Goal: Find specific page/section: Find specific page/section

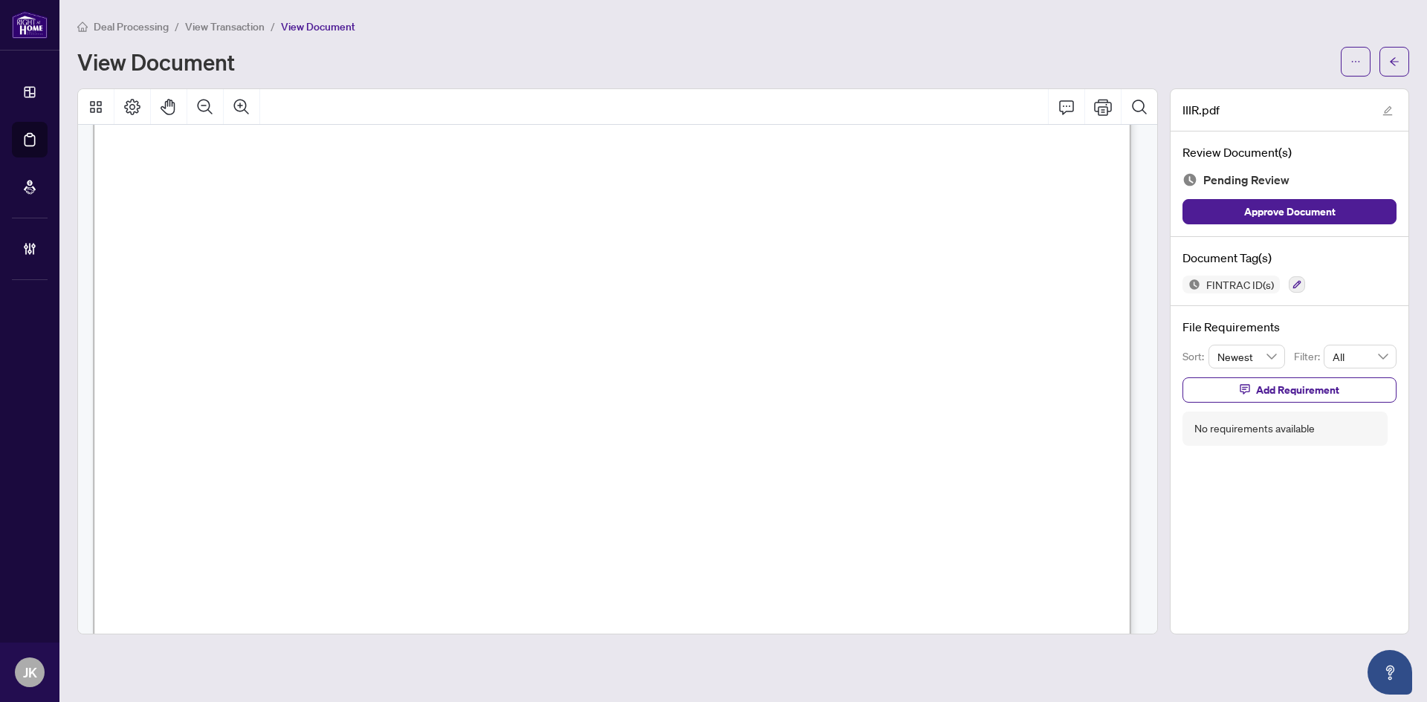
scroll to position [238, 0]
click at [1402, 59] on button "button" at bounding box center [1394, 62] width 30 height 30
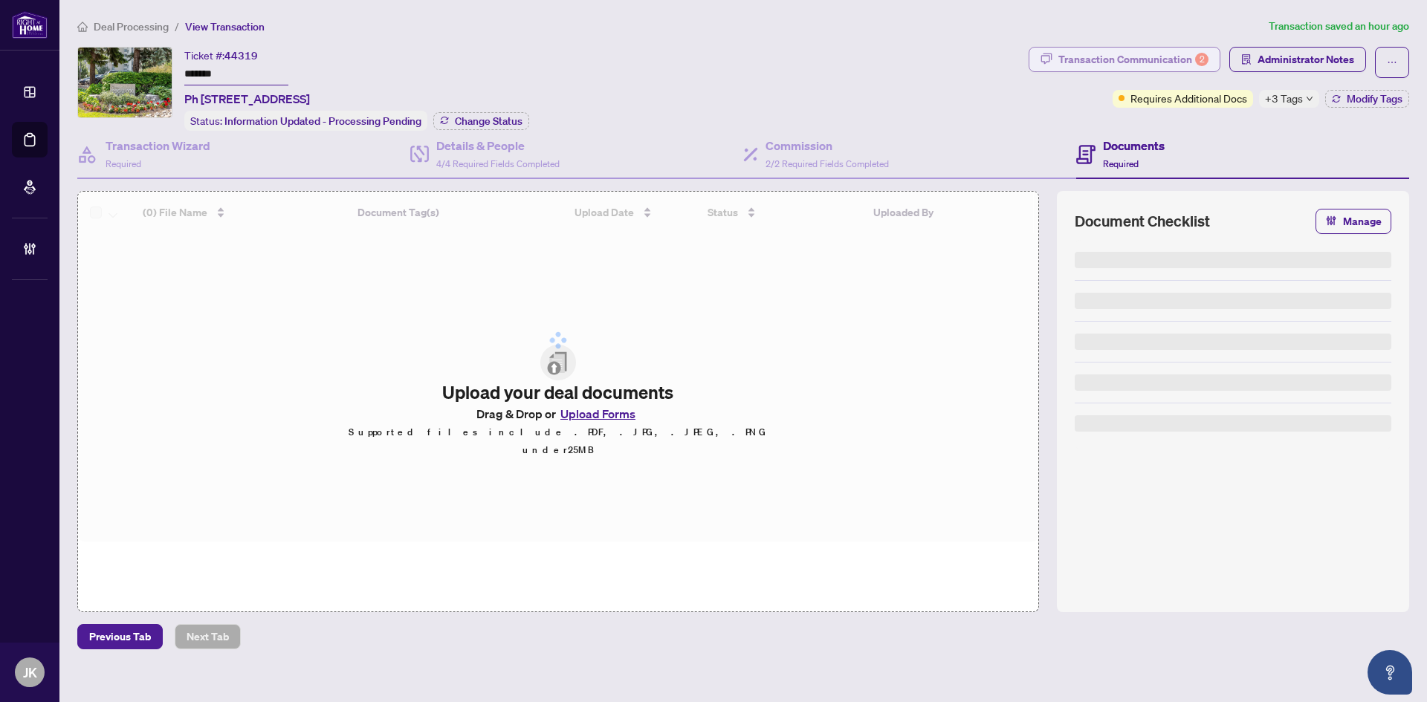
click at [1132, 67] on div "Transaction Communication 2" at bounding box center [1133, 60] width 150 height 24
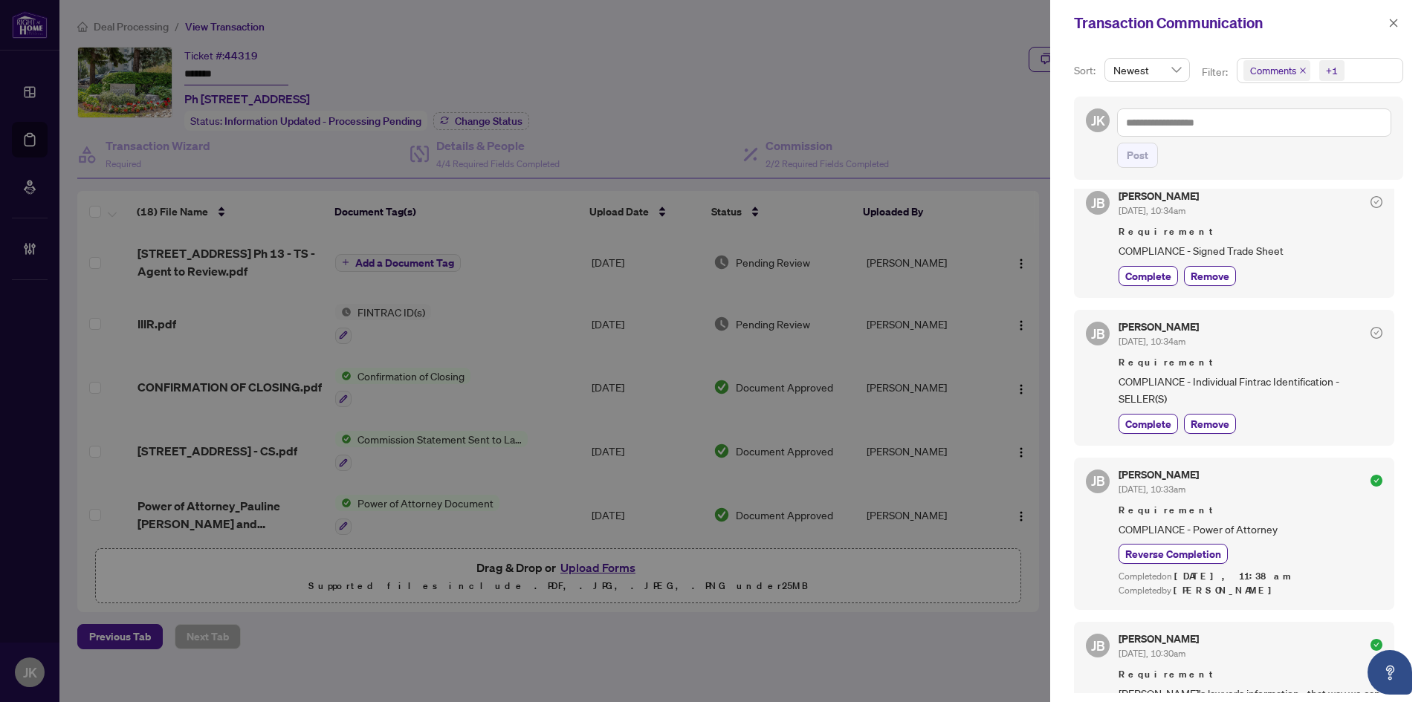
scroll to position [820, 0]
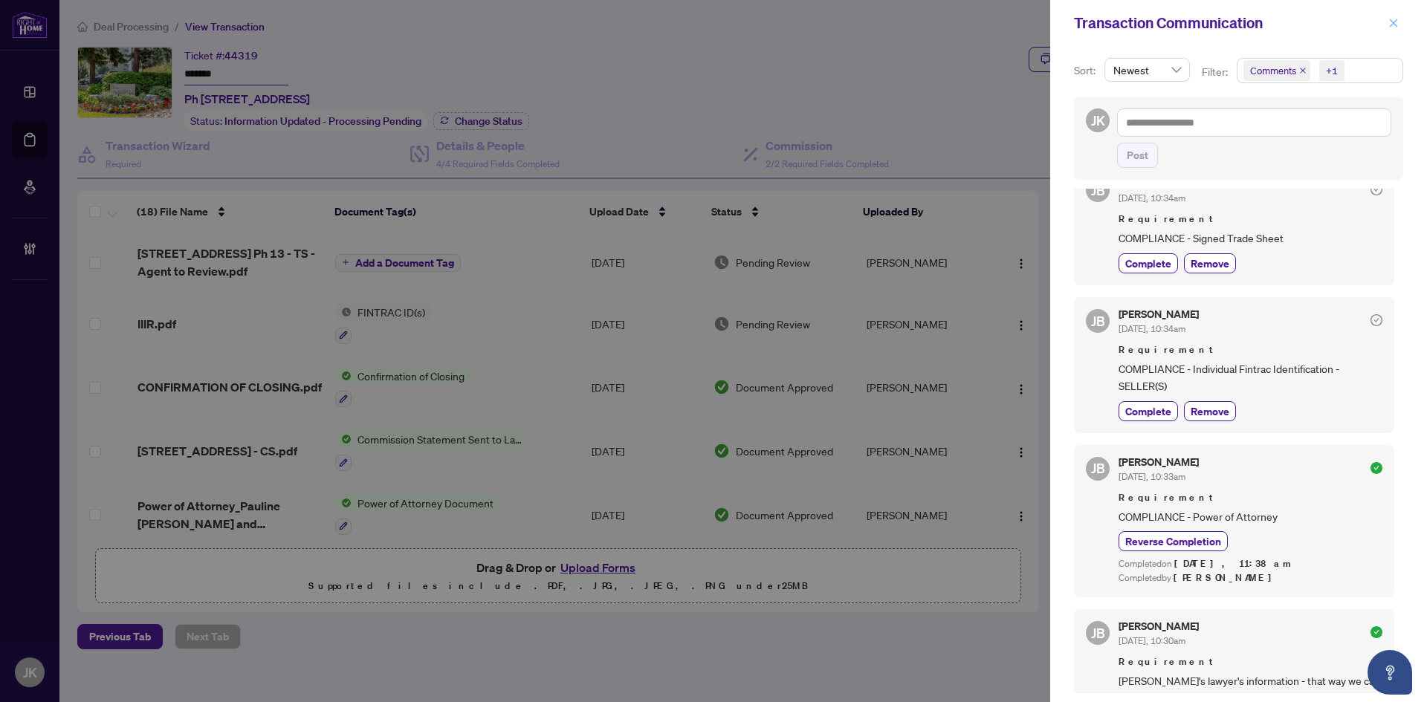
click at [1399, 24] on button "button" at bounding box center [1393, 23] width 19 height 18
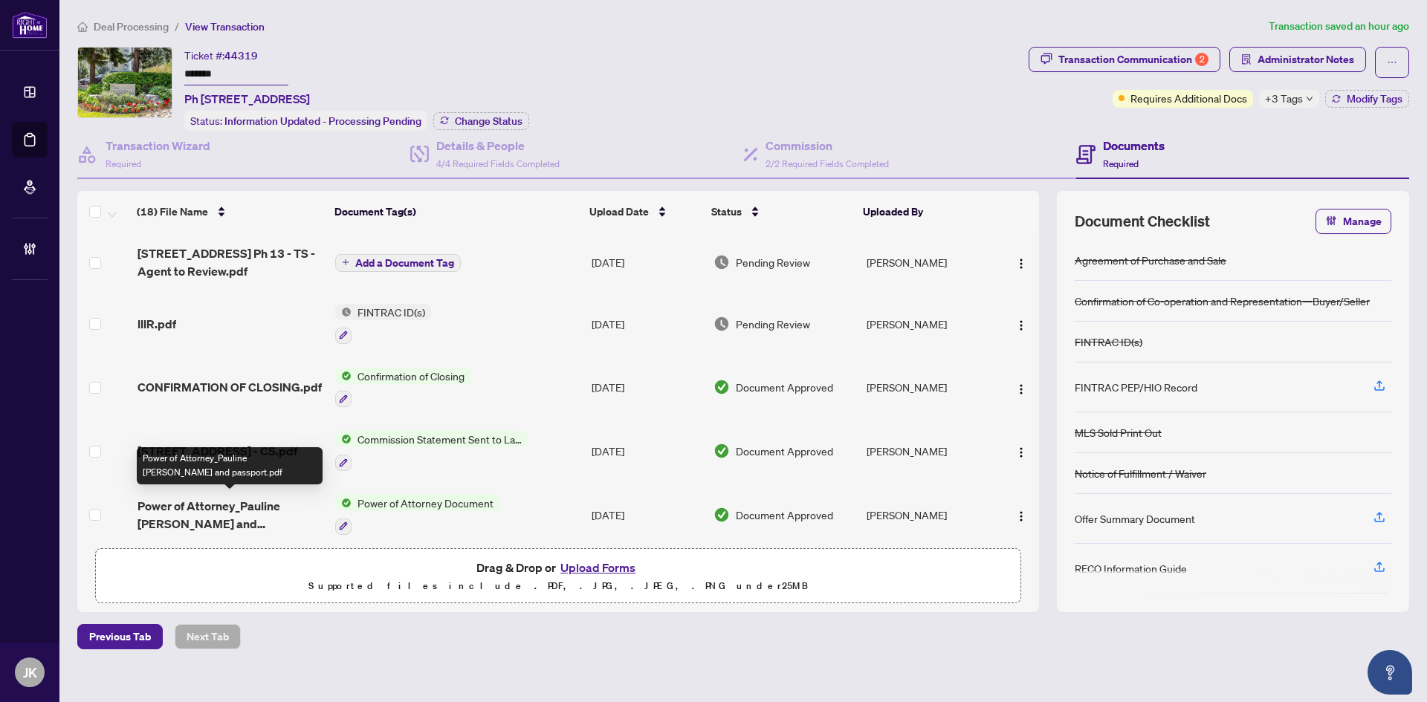
click at [224, 517] on span "Power of Attorney_Pauline Puodziunas_Wolfgang Holzmair and passport.pdf" at bounding box center [230, 515] width 186 height 36
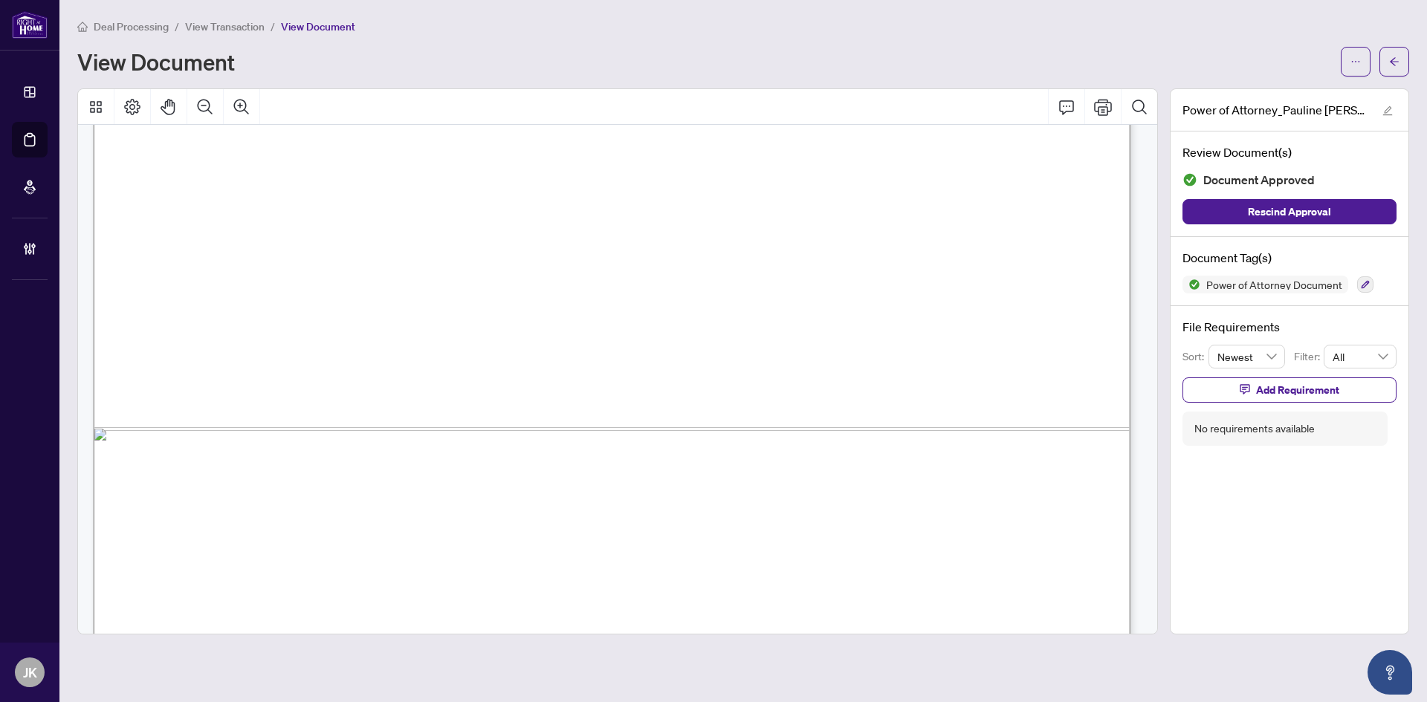
scroll to position [14516, 0]
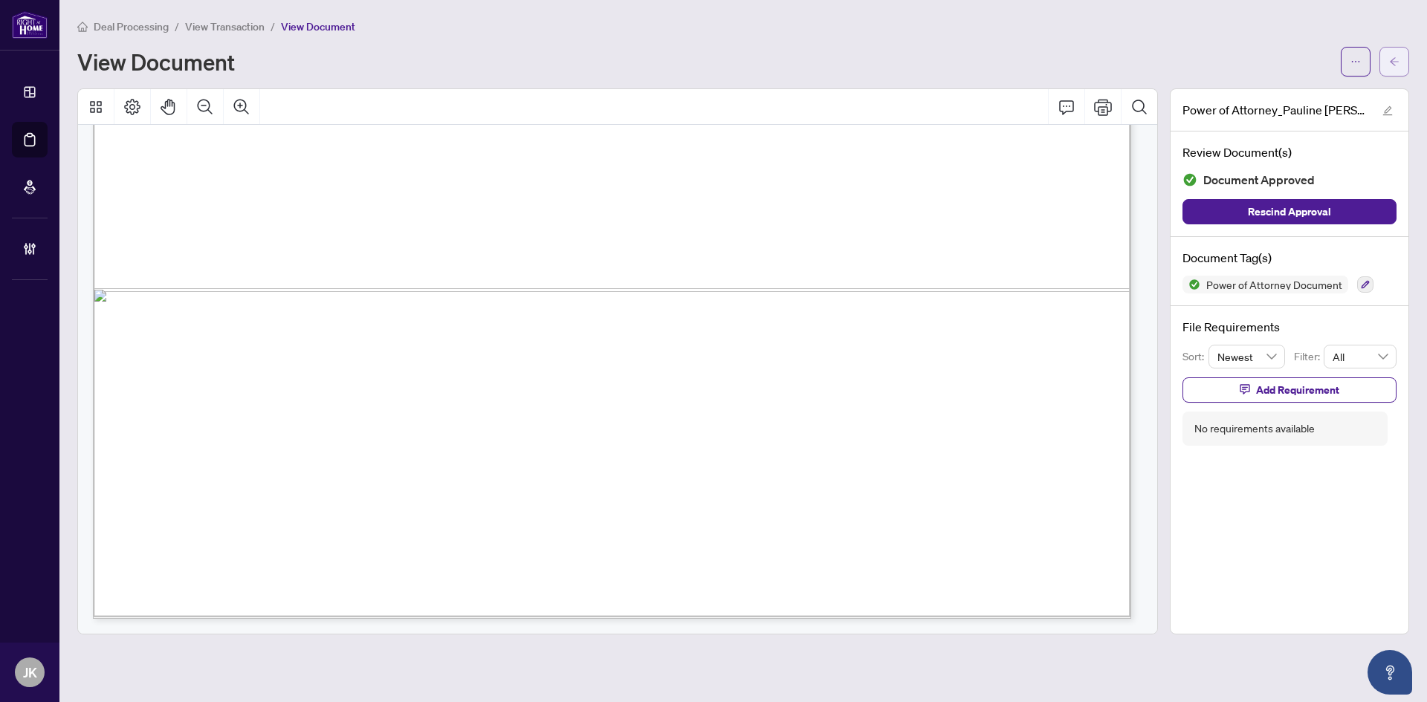
click at [1397, 57] on button "button" at bounding box center [1394, 62] width 30 height 30
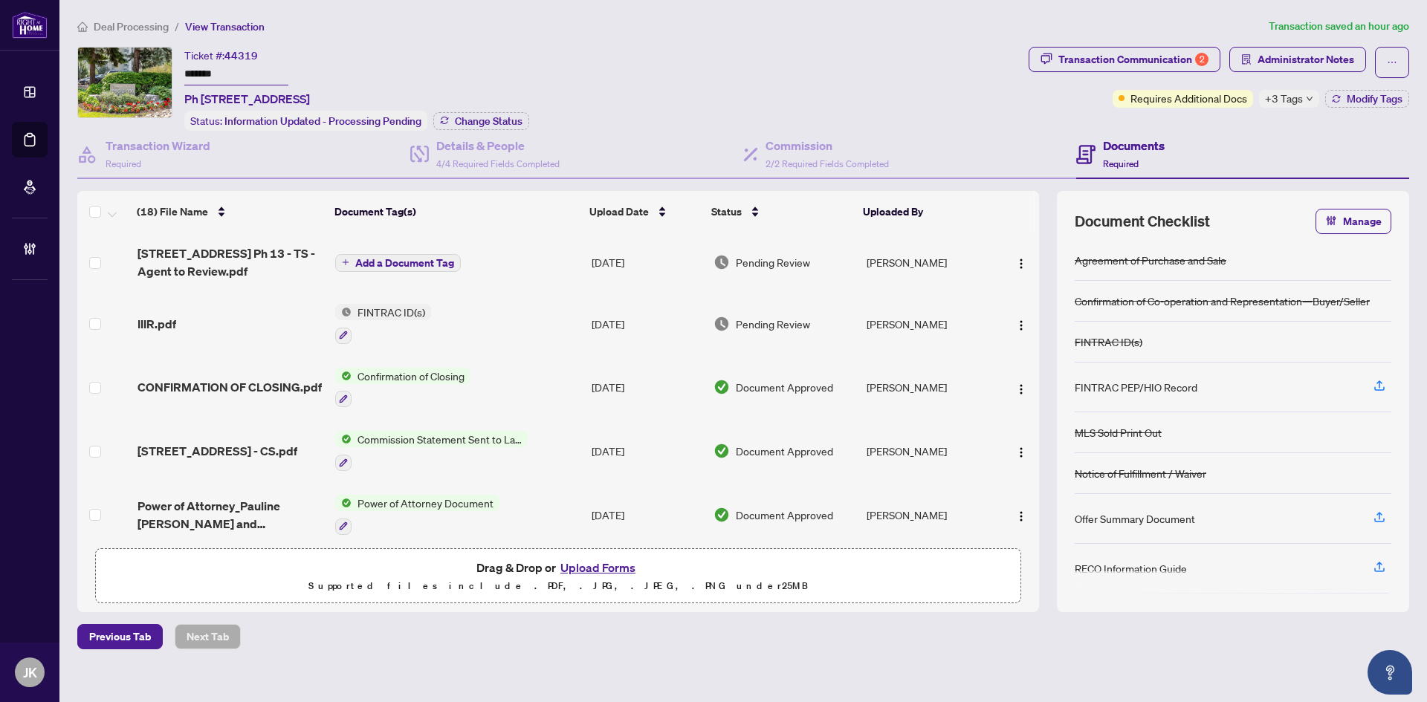
drag, startPoint x: 1033, startPoint y: 295, endPoint x: 1059, endPoint y: 404, distance: 112.3
click at [1055, 421] on div "(18) File Name Document Tag(s) Upload Date Status Uploaded By 296 Mill Rd Ph 13…" at bounding box center [743, 401] width 1332 height 421
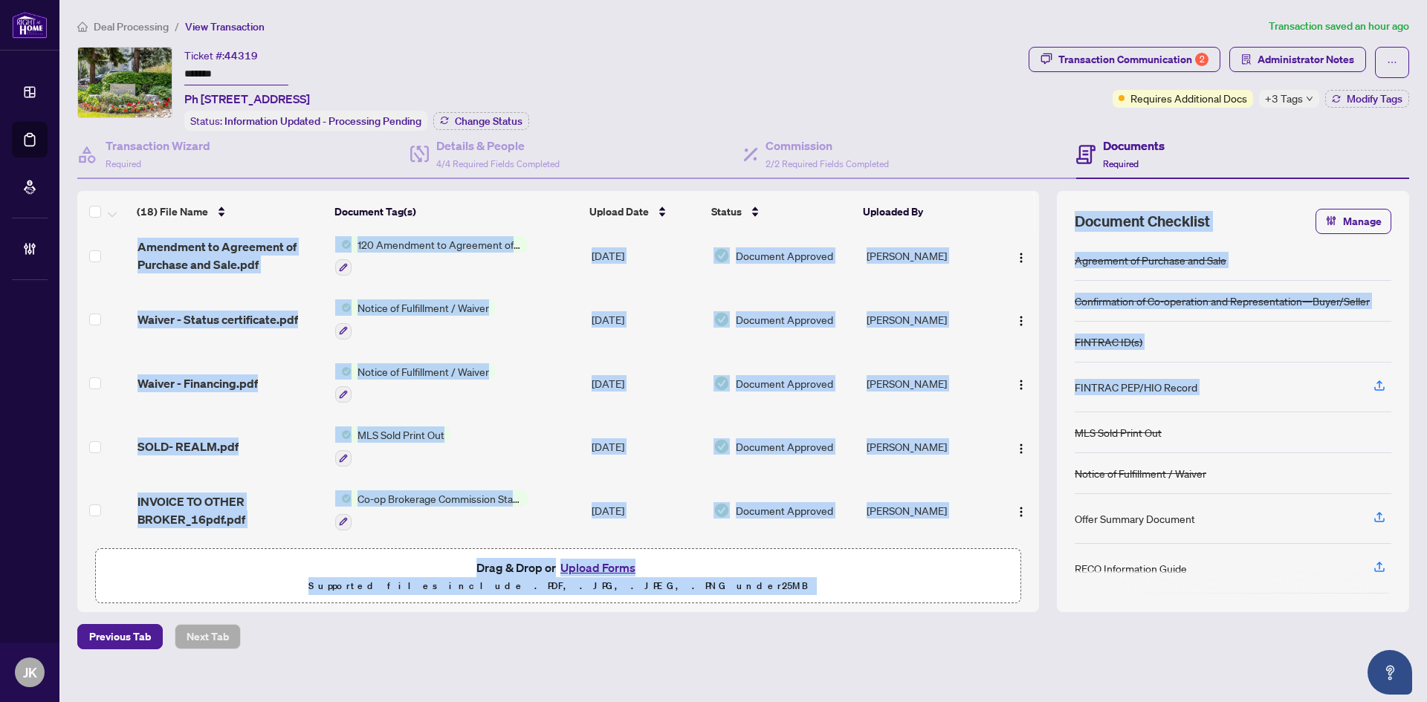
scroll to position [505, 0]
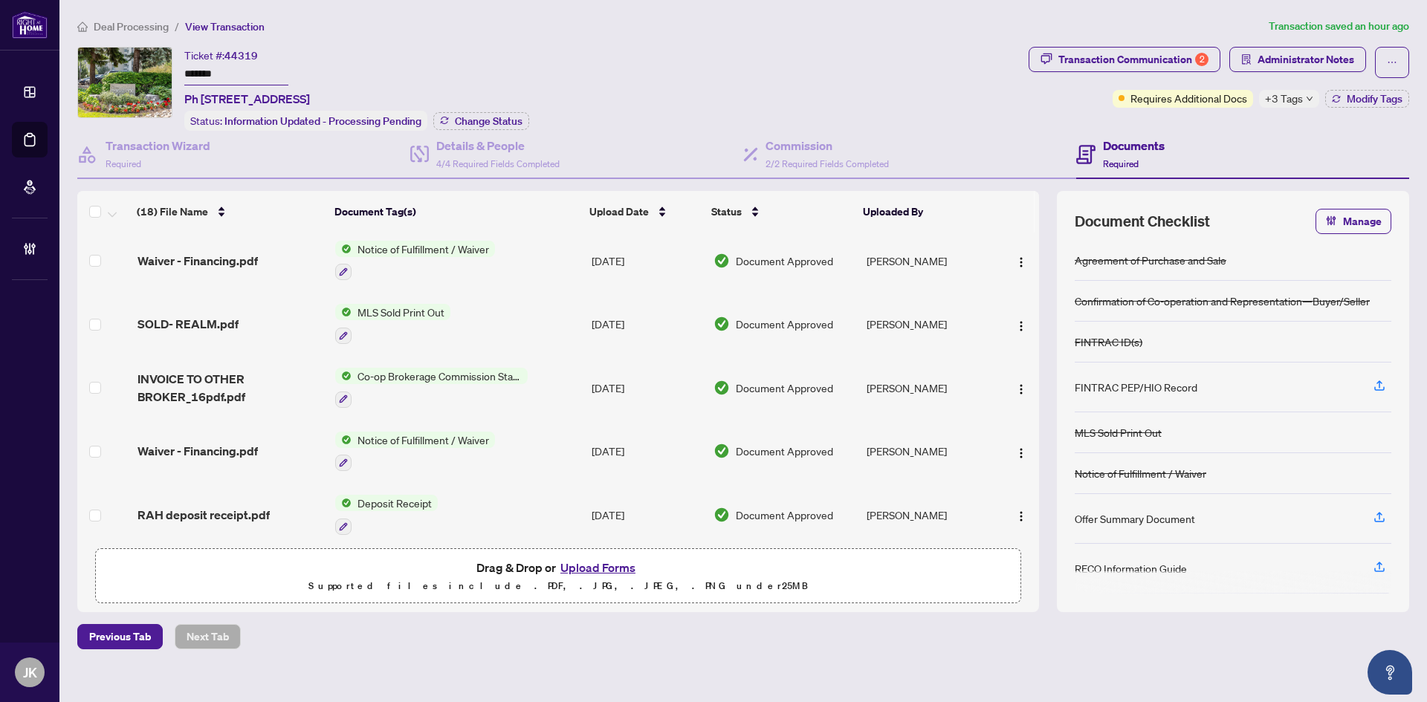
click at [762, 56] on div "Ticket #: 44319 ******* Ph 13-296 Mill Rd, Toronto, Ontario M9C 4X8, Canada Sta…" at bounding box center [549, 89] width 945 height 84
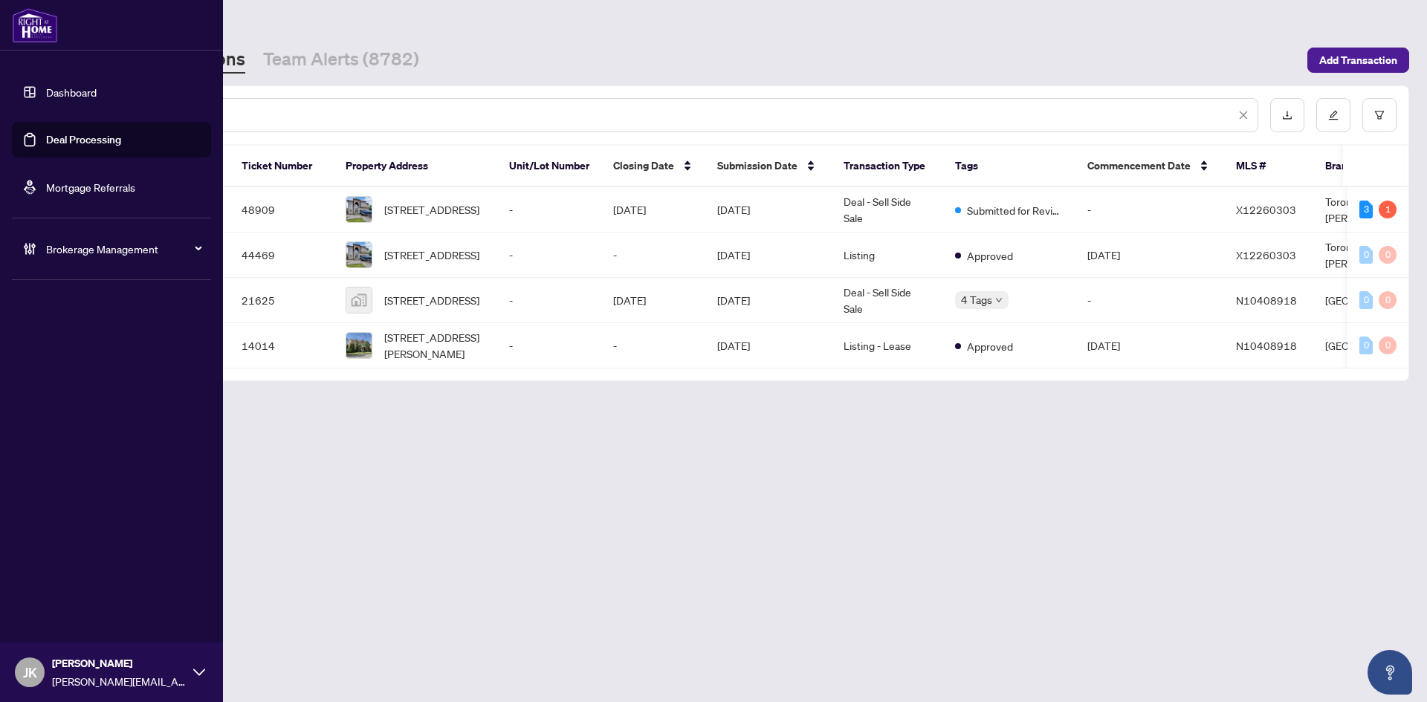
drag, startPoint x: 172, startPoint y: 115, endPoint x: 48, endPoint y: 114, distance: 123.4
click at [48, 114] on div "**********" at bounding box center [713, 351] width 1427 height 702
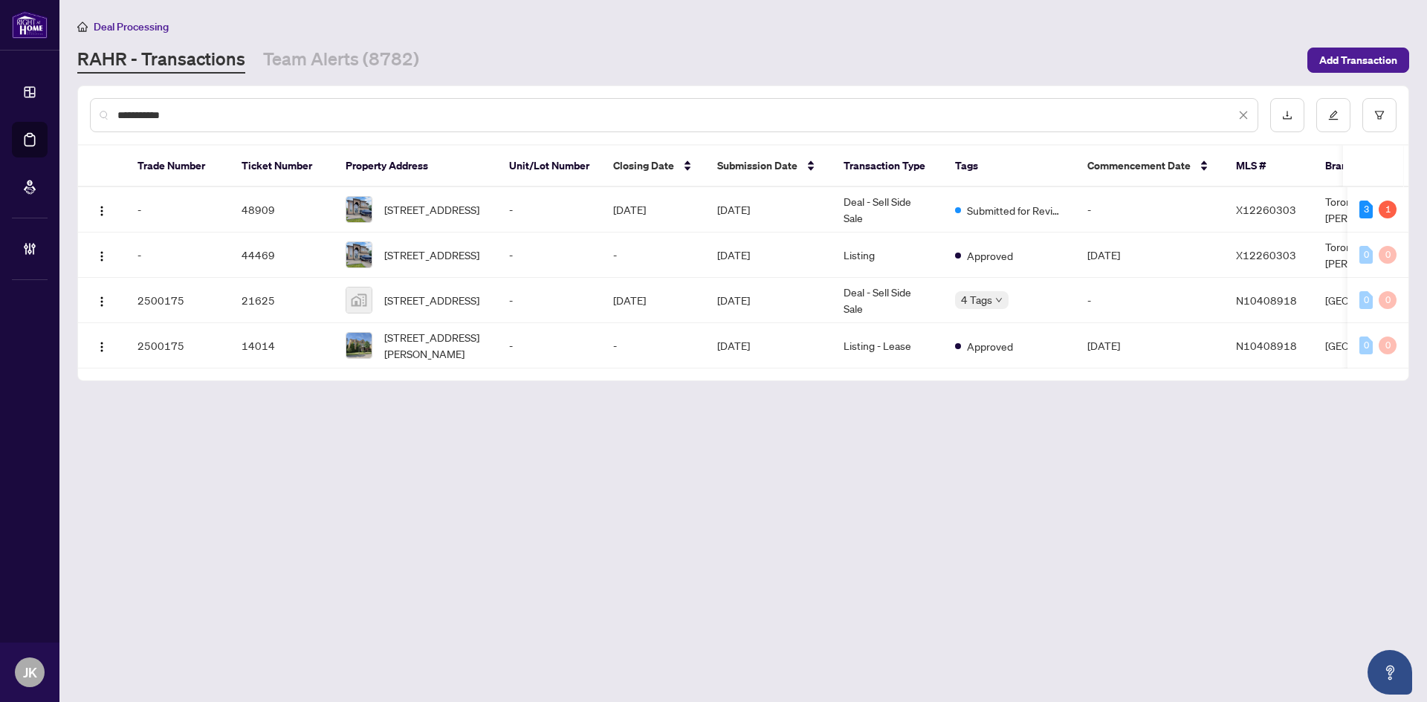
paste input "*"
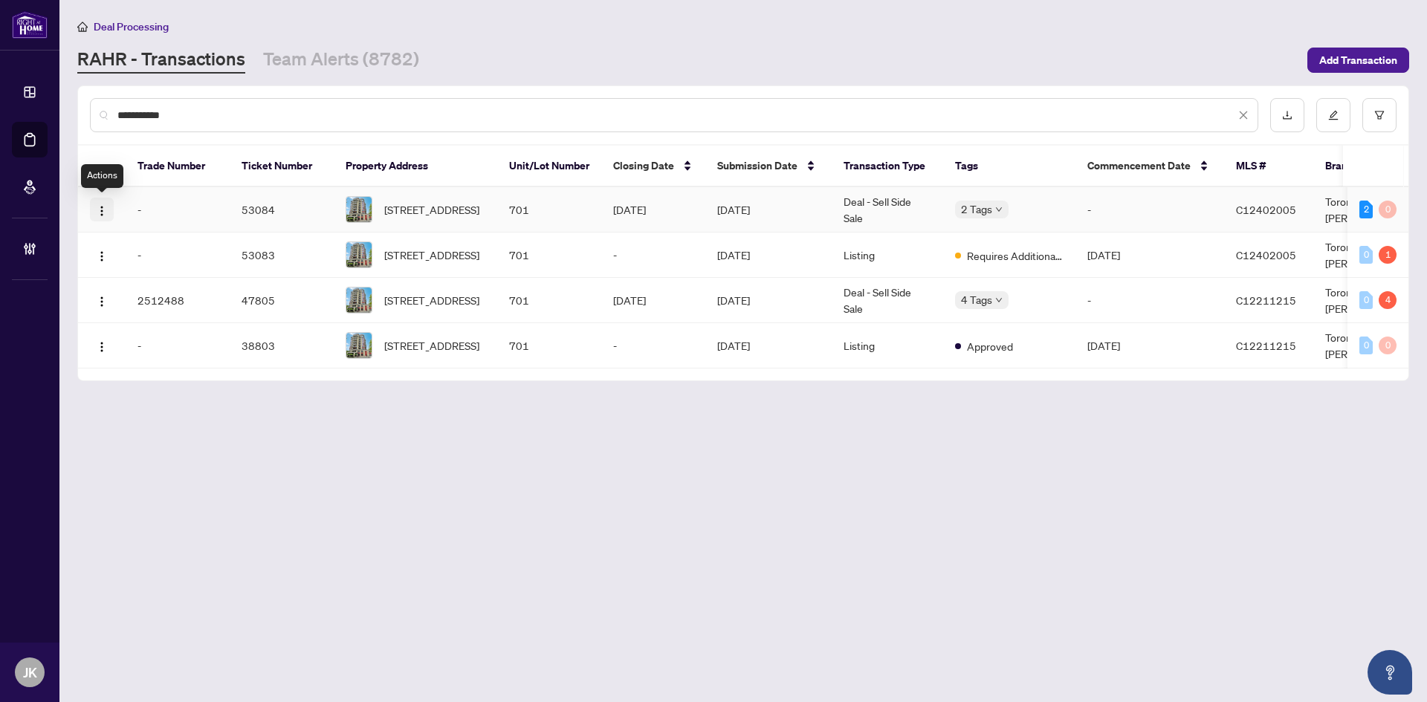
type input "**********"
click at [94, 216] on button "button" at bounding box center [102, 210] width 24 height 24
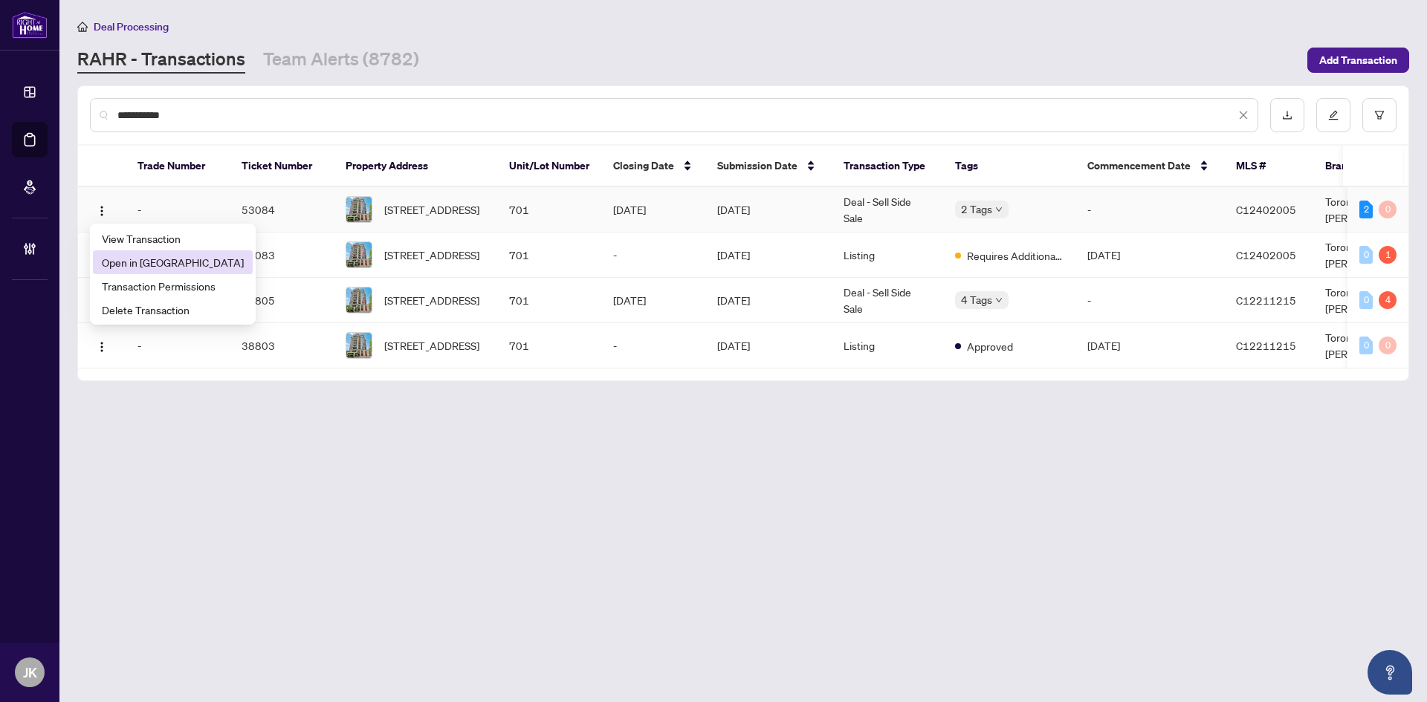
click at [162, 262] on span "Open in New Tab" at bounding box center [173, 262] width 142 height 16
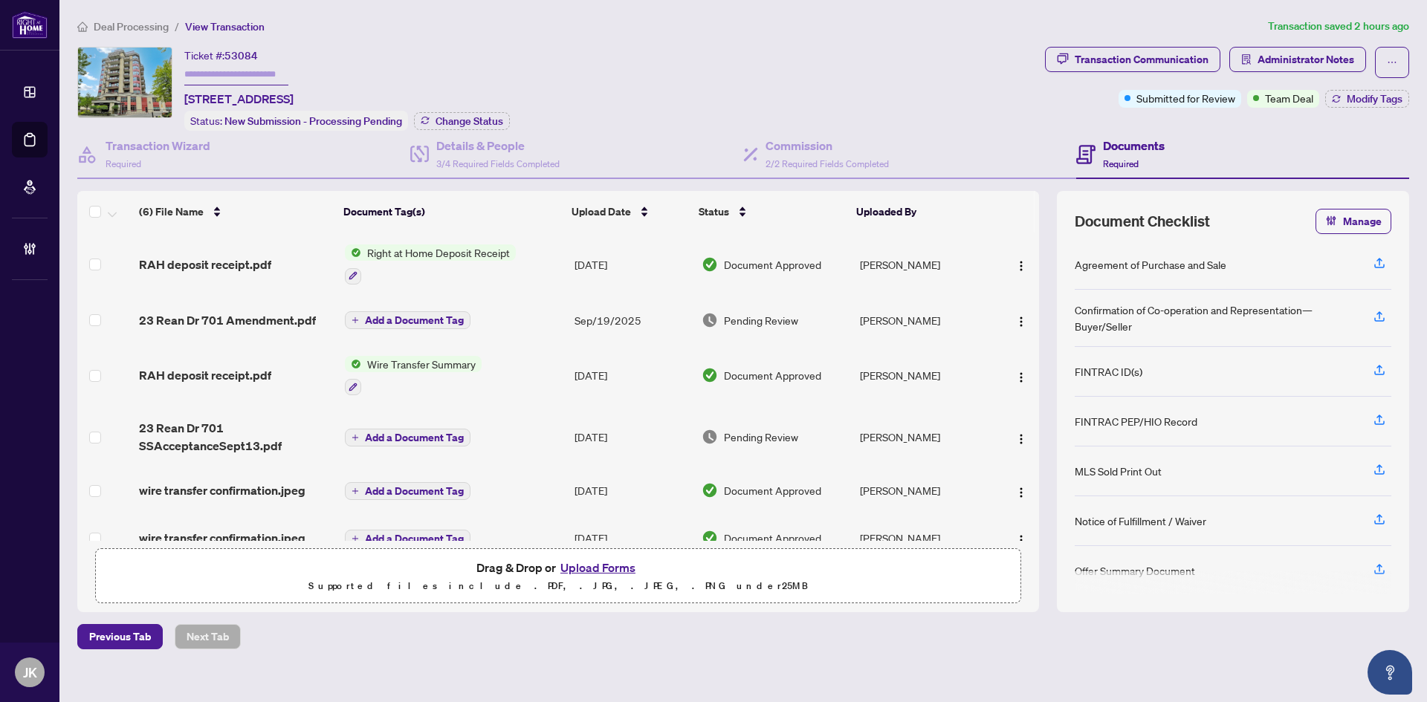
click at [104, 320] on td at bounding box center [105, 321] width 56 height 48
click at [100, 331] on td at bounding box center [105, 321] width 56 height 48
click at [103, 372] on td at bounding box center [105, 376] width 56 height 64
click at [88, 302] on td at bounding box center [105, 321] width 56 height 48
click at [88, 317] on td at bounding box center [105, 321] width 56 height 48
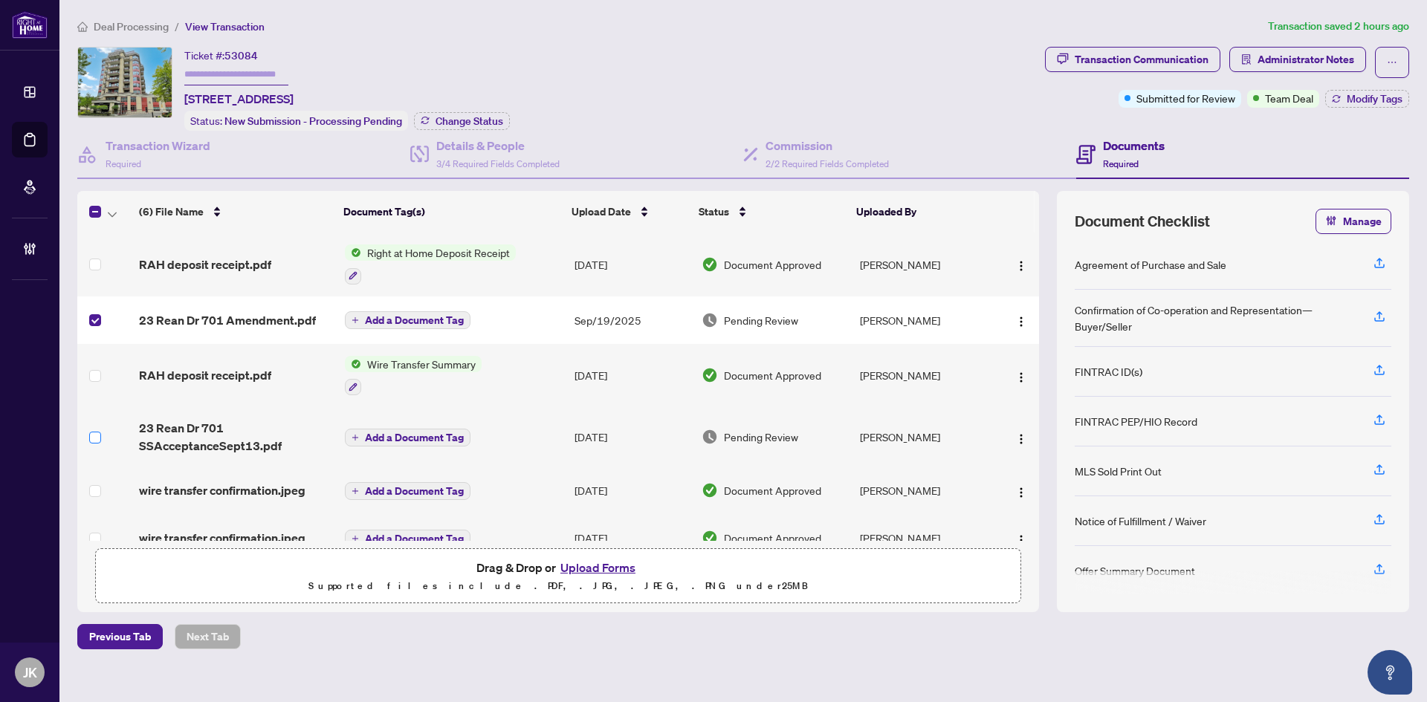
click at [91, 443] on label at bounding box center [95, 438] width 12 height 16
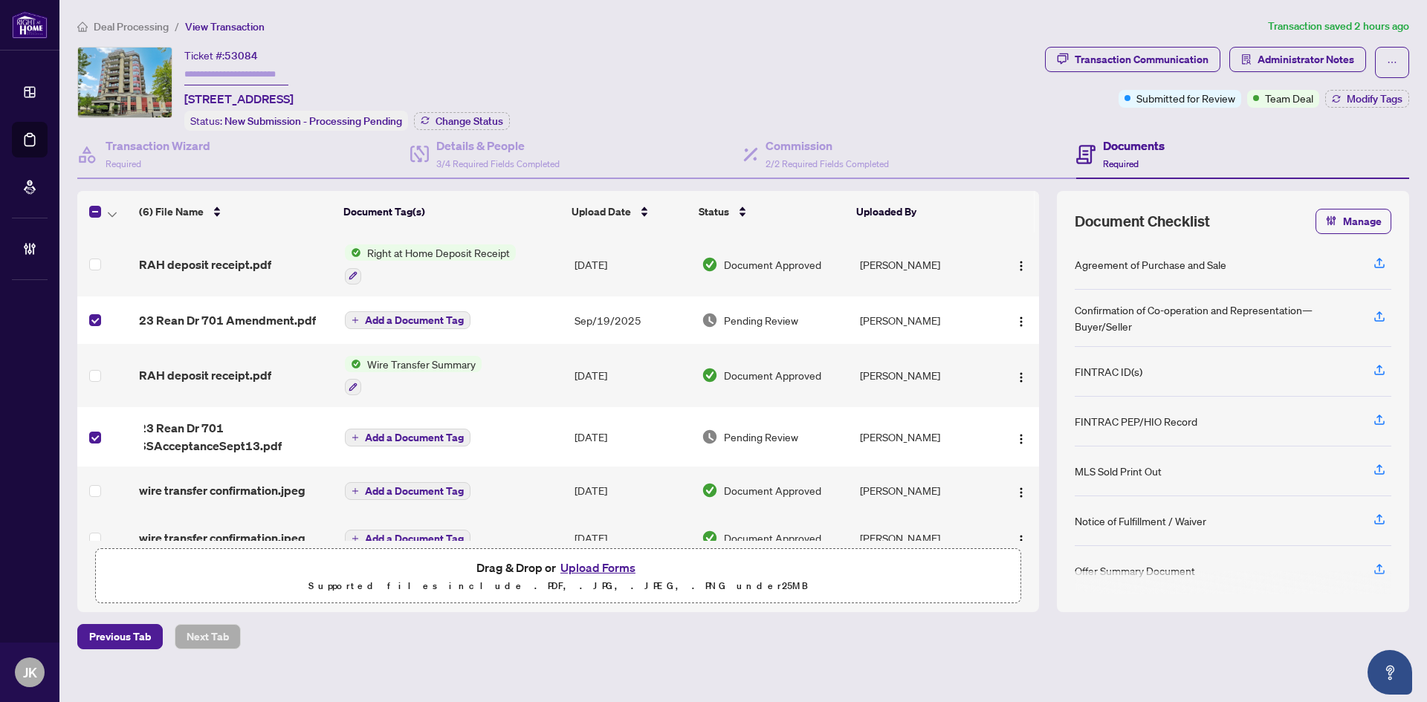
scroll to position [26, 0]
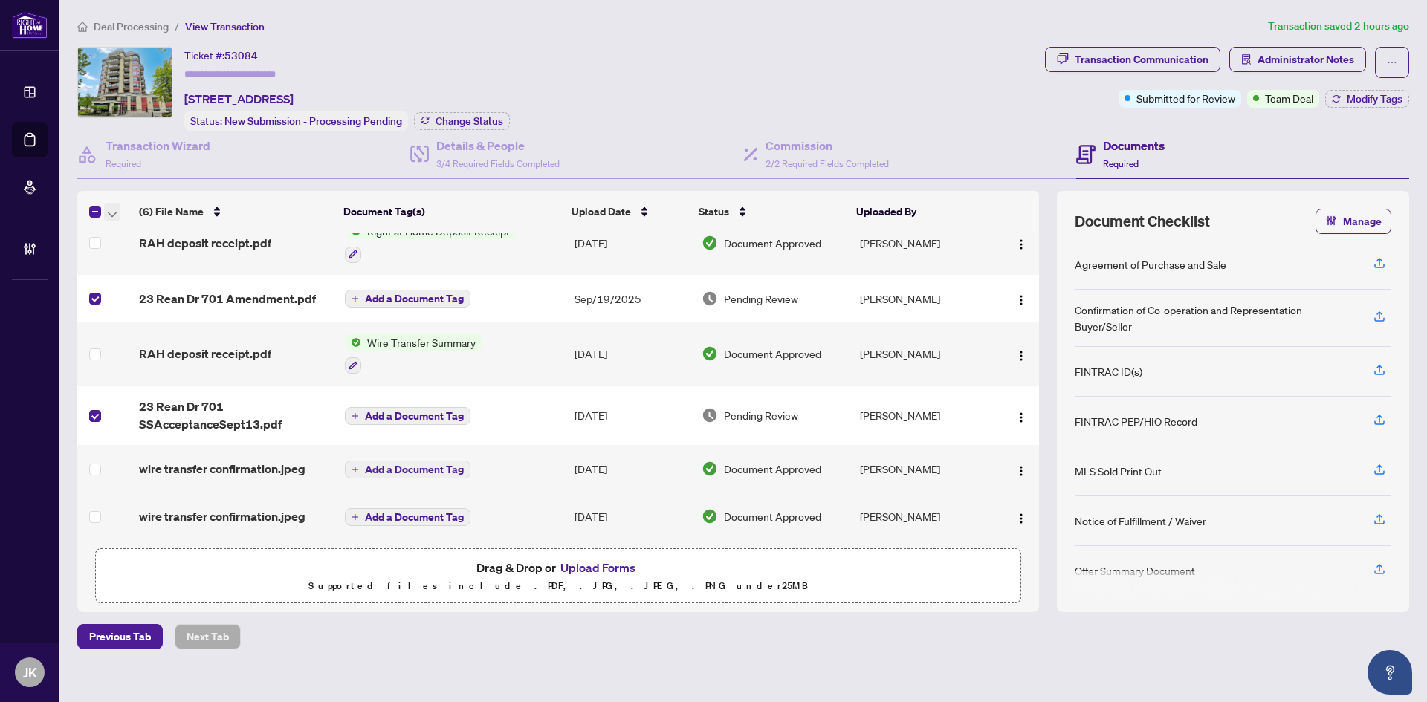
click at [116, 216] on span "button" at bounding box center [112, 212] width 9 height 16
click at [146, 236] on span "Open Selected in New Tab(s)" at bounding box center [182, 236] width 132 height 16
